Goal: Answer question/provide support: Answer question/provide support

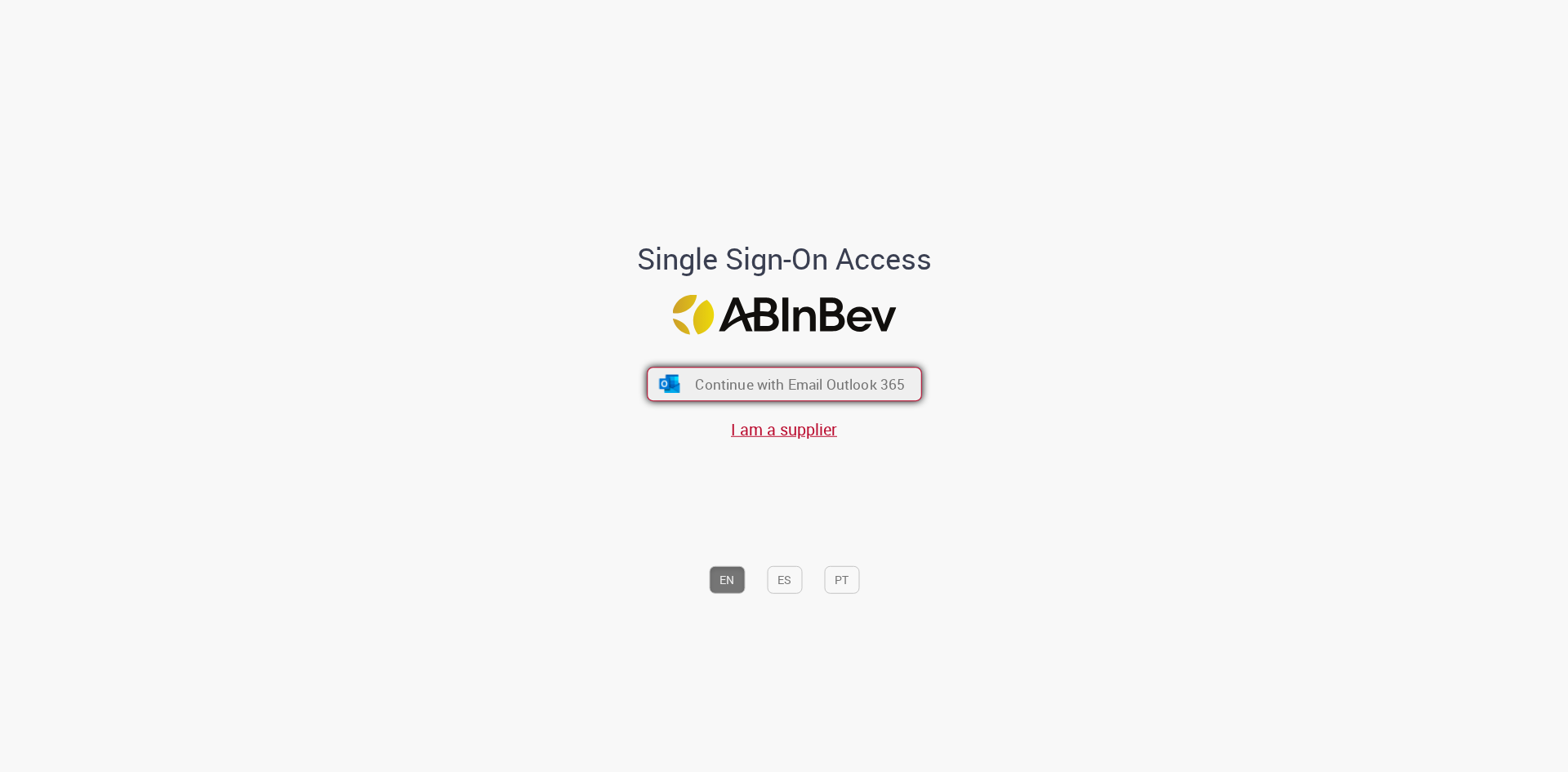
click at [850, 371] on button "Continue with Email Outlook 365" at bounding box center [784, 383] width 275 height 34
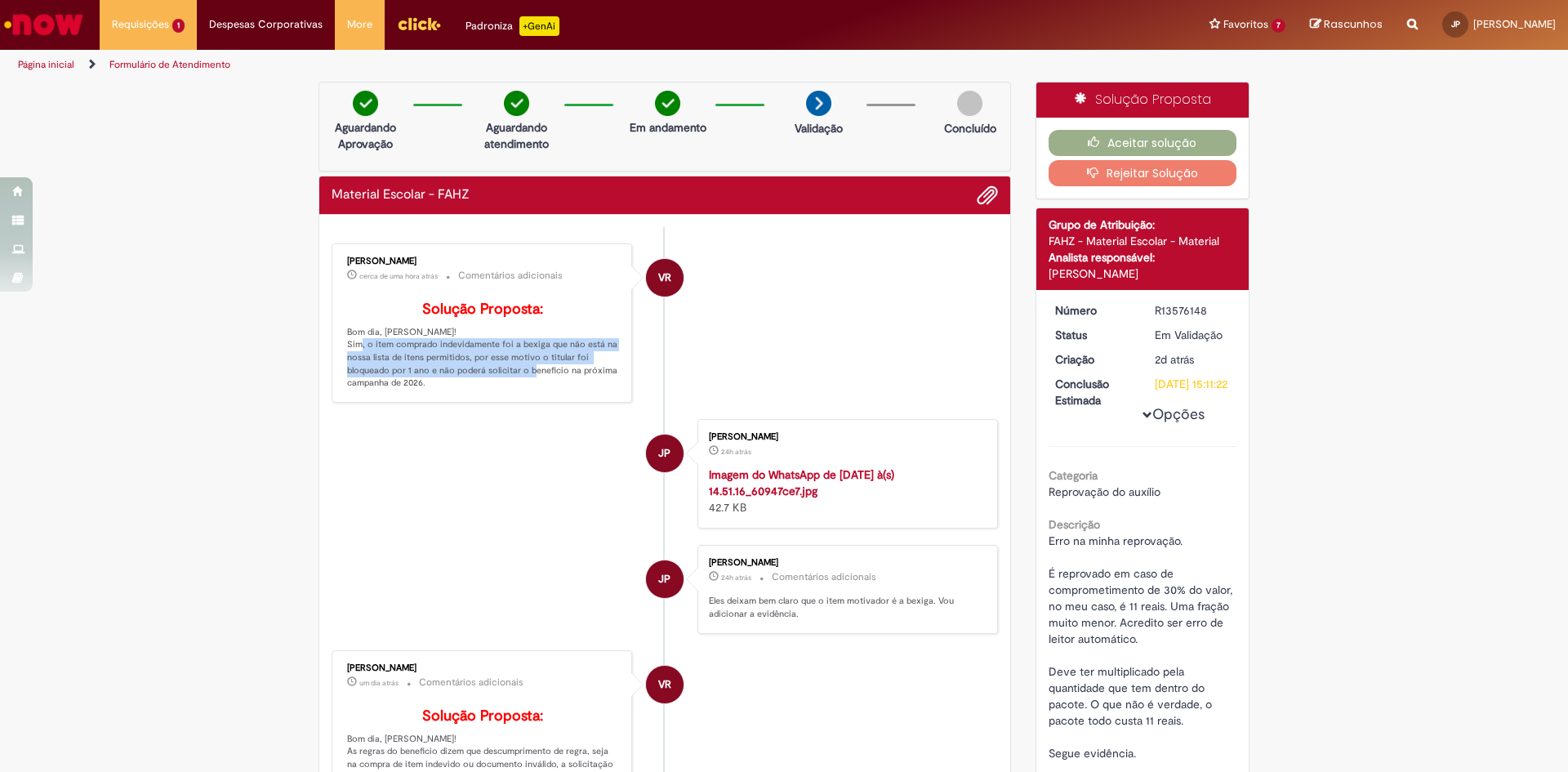
drag, startPoint x: 380, startPoint y: 281, endPoint x: 555, endPoint y: 397, distance: 210.0
click at [555, 389] on p "Solução Proposta: Bom dia, [PERSON_NAME]! Sim, o item comprado indevidamente fo…" at bounding box center [483, 345] width 272 height 89
click at [427, 377] on p "Solução Proposta: Bom dia, [PERSON_NAME]! Sim, o item comprado indevidamente fo…" at bounding box center [483, 345] width 272 height 89
drag, startPoint x: 410, startPoint y: 365, endPoint x: 459, endPoint y: 401, distance: 60.8
click at [459, 389] on p "Solução Proposta: Bom dia, [PERSON_NAME]! Sim, o item comprado indevidamente fo…" at bounding box center [483, 345] width 272 height 89
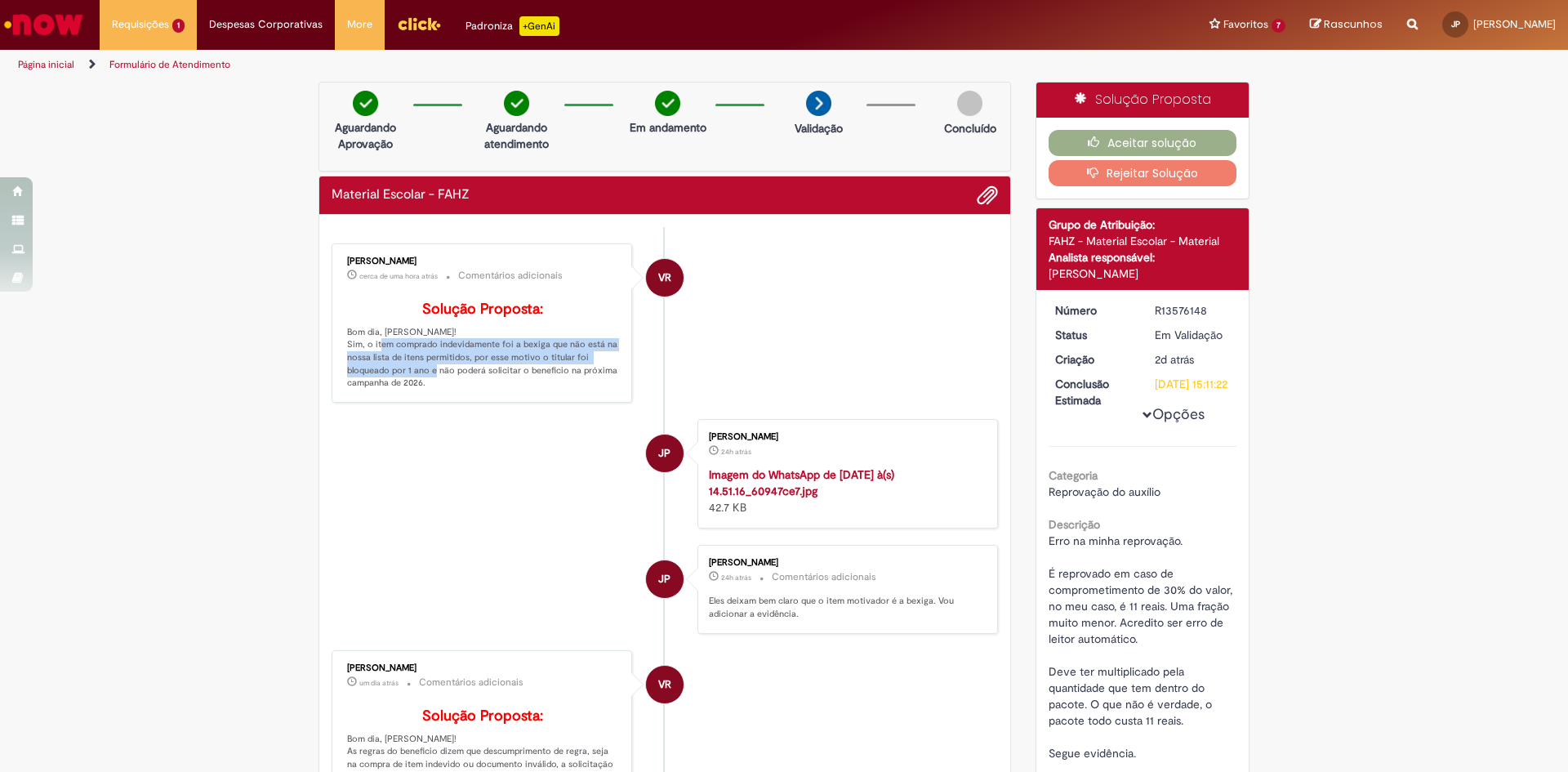
click at [459, 389] on p "Solução Proposta: Bom dia, [PERSON_NAME]! Sim, o item comprado indevidamente fo…" at bounding box center [483, 345] width 272 height 89
drag, startPoint x: 438, startPoint y: 397, endPoint x: 400, endPoint y: 371, distance: 46.0
click at [400, 374] on p "Solução Proposta: Bom dia, [PERSON_NAME]! Sim, o item comprado indevidamente fo…" at bounding box center [483, 345] width 272 height 89
click at [1096, 183] on button "Rejeitar Solução" at bounding box center [1142, 174] width 188 height 26
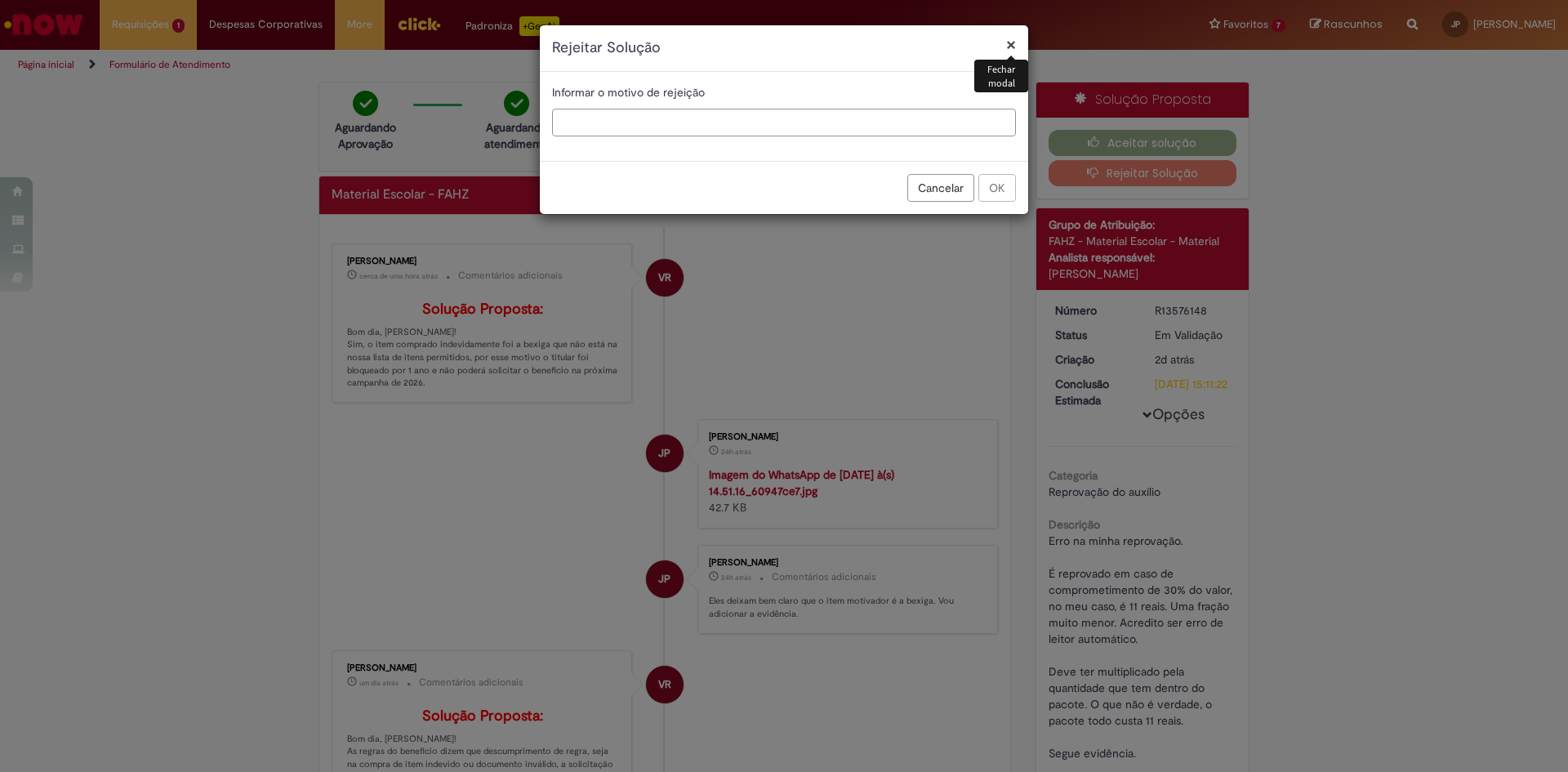
click at [819, 124] on input "text" at bounding box center [784, 123] width 464 height 28
type input "*"
type input "**********"
click at [1011, 190] on button "OK" at bounding box center [997, 188] width 38 height 28
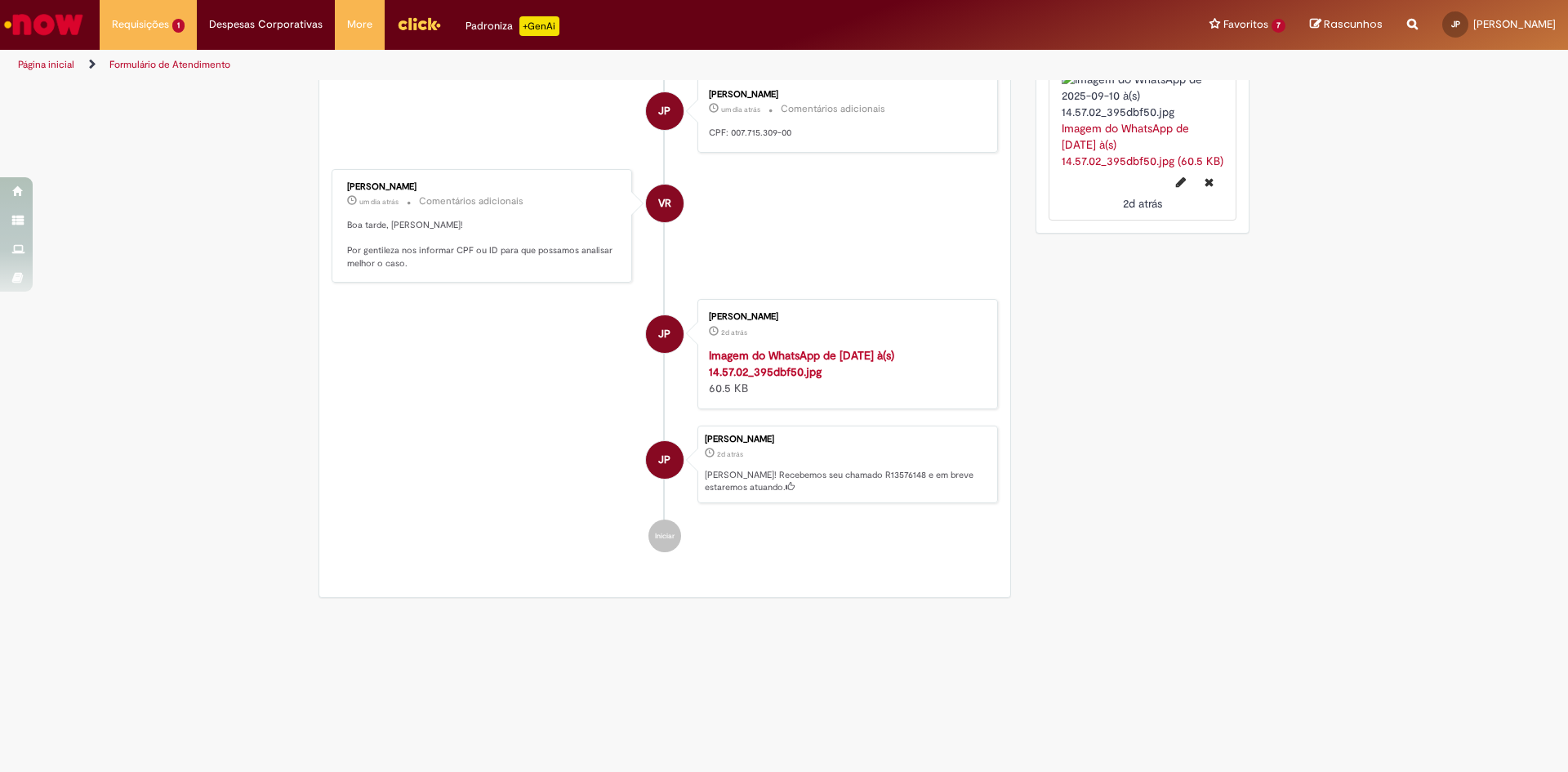
scroll to position [926, 0]
drag, startPoint x: 465, startPoint y: 270, endPoint x: 412, endPoint y: 271, distance: 53.0
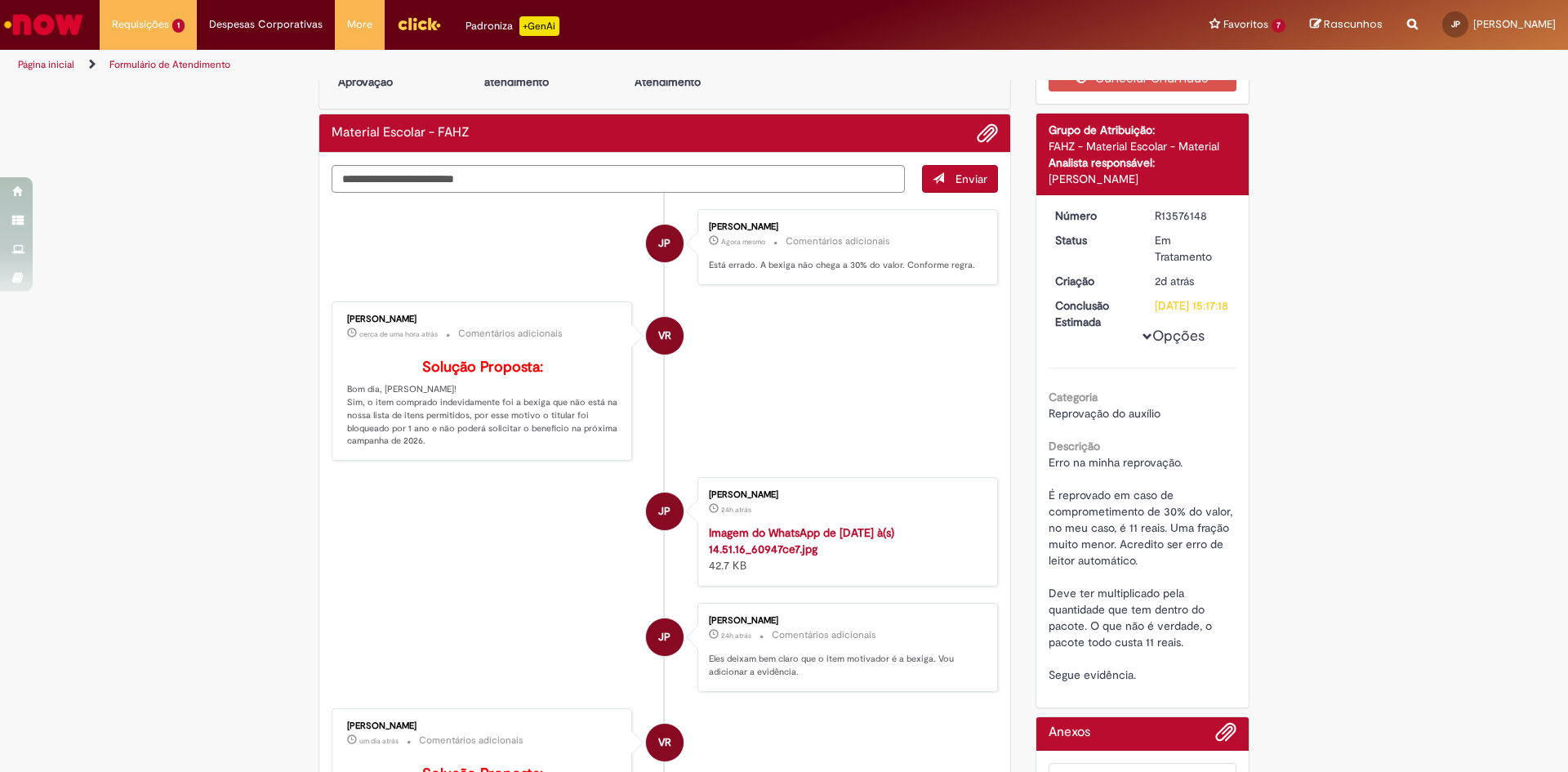
scroll to position [163, 0]
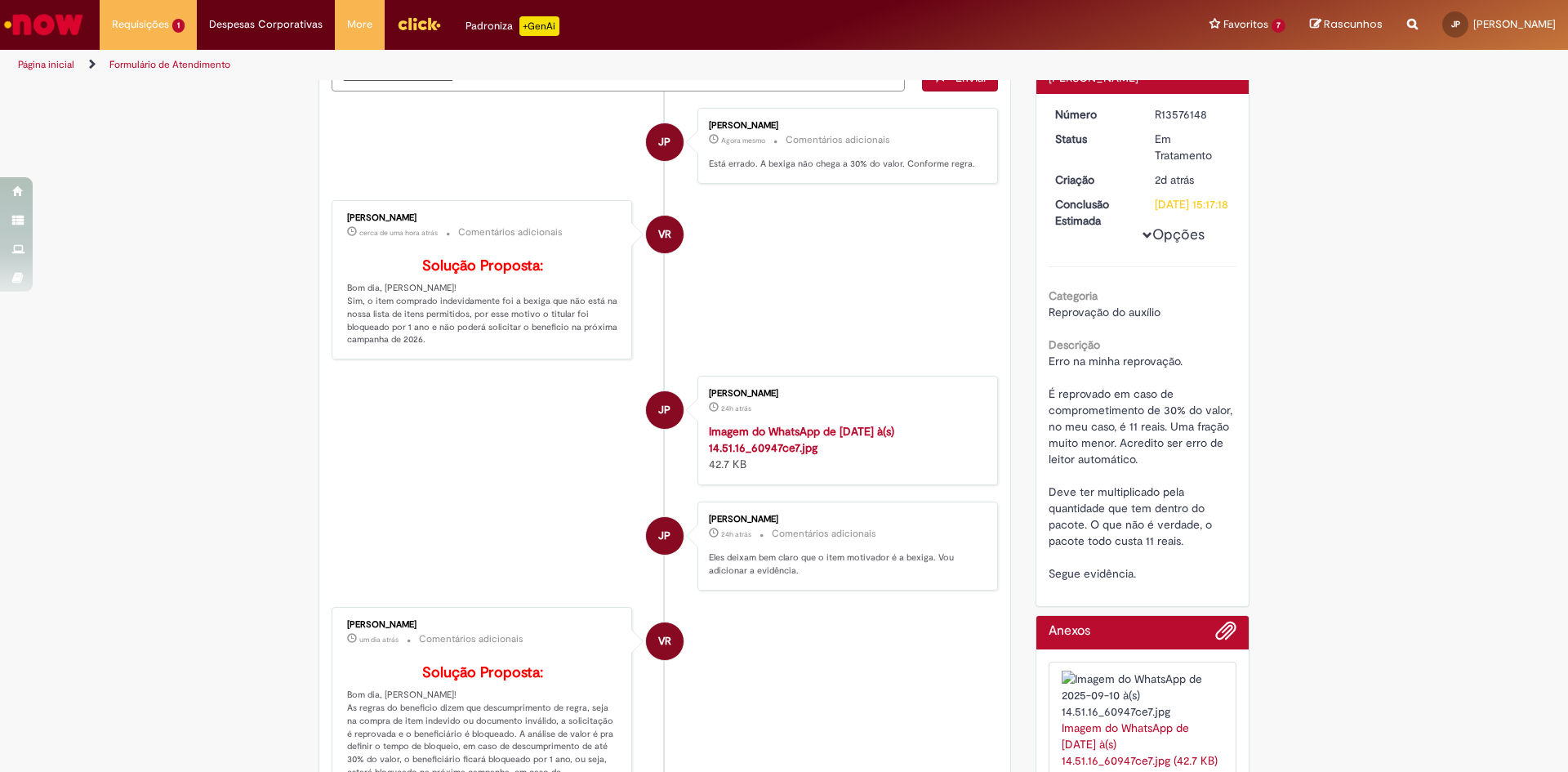
click at [763, 423] on img "Histórico de tíquete" at bounding box center [845, 423] width 272 height 0
click at [1454, 226] on div "Verificar Código de Barras Aguardando Aprovação Aguardando atendimento Em Atend…" at bounding box center [784, 641] width 1568 height 1444
